Goal: Task Accomplishment & Management: Use online tool/utility

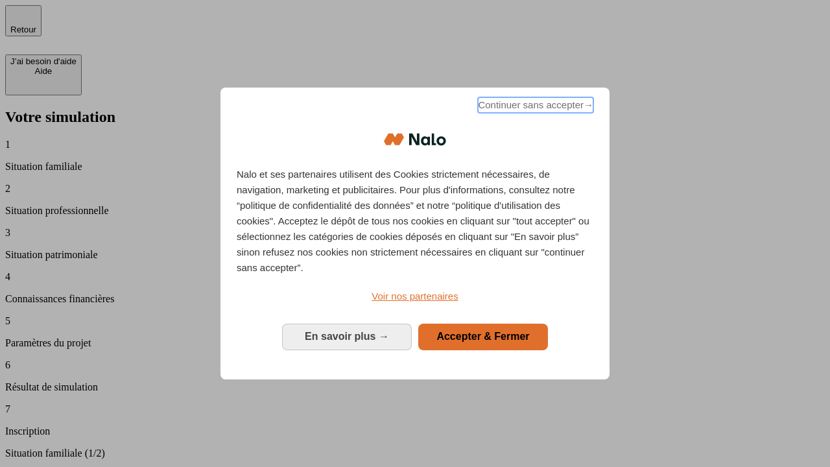
click at [534, 107] on span "Continuer sans accepter →" at bounding box center [535, 105] width 115 height 16
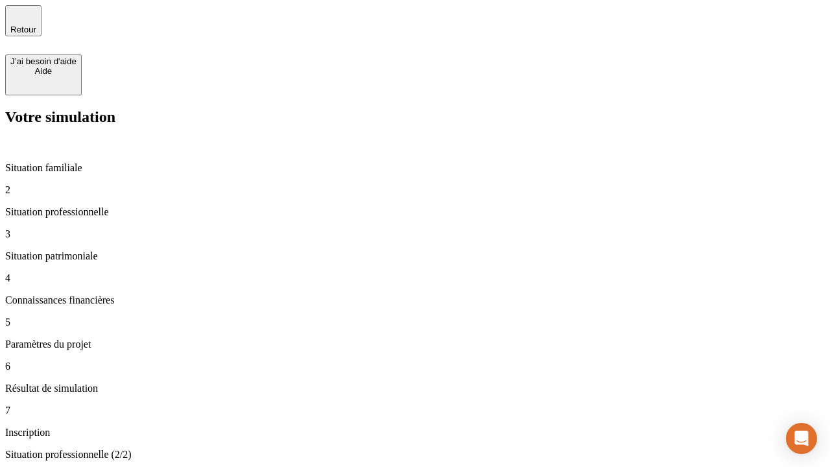
type input "30 000"
